Goal: Transaction & Acquisition: Subscribe to service/newsletter

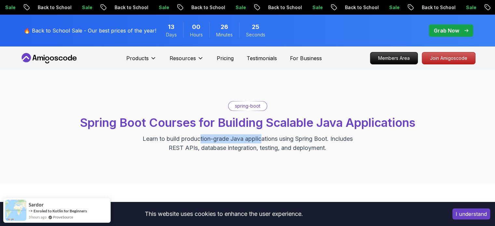
drag, startPoint x: 204, startPoint y: 135, endPoint x: 289, endPoint y: 137, distance: 84.5
click at [261, 140] on p "Learn to build production-grade Java applications using Spring Boot. Includes R…" at bounding box center [247, 143] width 218 height 18
click at [398, 130] on div "spring-boot Spring Boot Courses for Building Scalable Java Applications Learn t…" at bounding box center [247, 126] width 455 height 51
click at [445, 60] on p "Join Amigoscode" at bounding box center [448, 58] width 50 height 11
